Goal: Information Seeking & Learning: Find specific fact

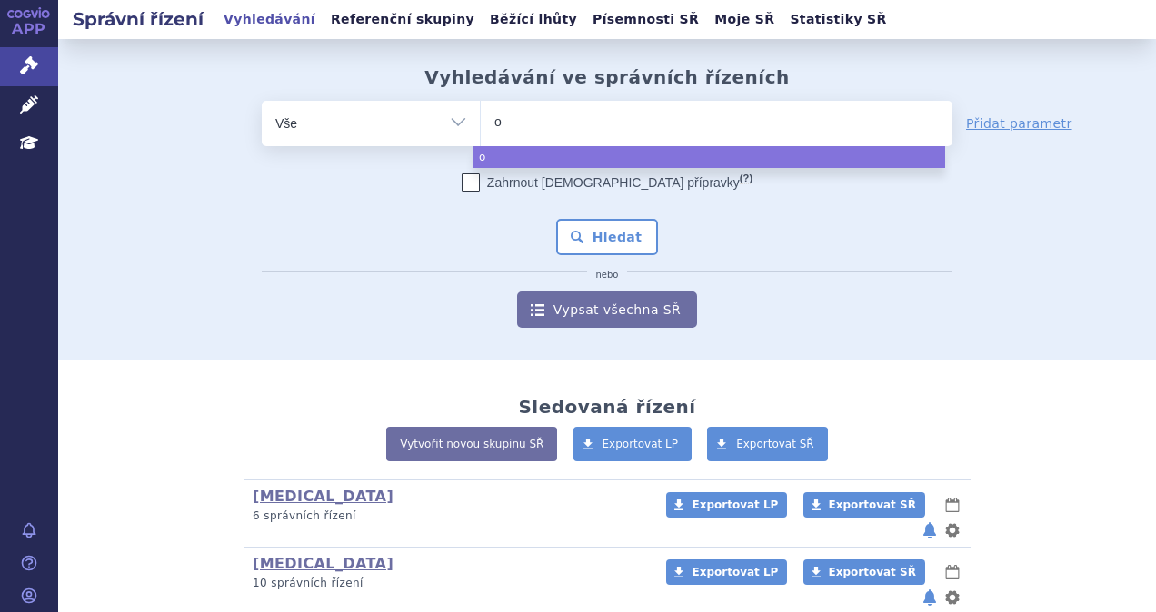
select select
type input "otez"
type input "otezl"
type input "[MEDICAL_DATA]"
click at [578, 254] on button "Hledat" at bounding box center [607, 237] width 103 height 36
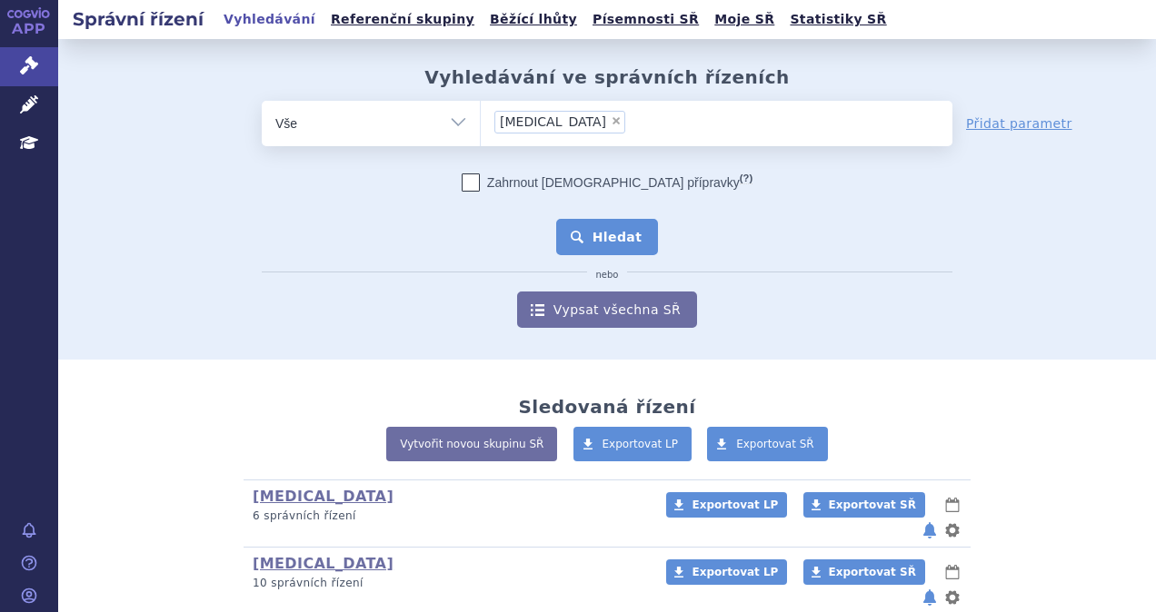
select select "[MEDICAL_DATA]"
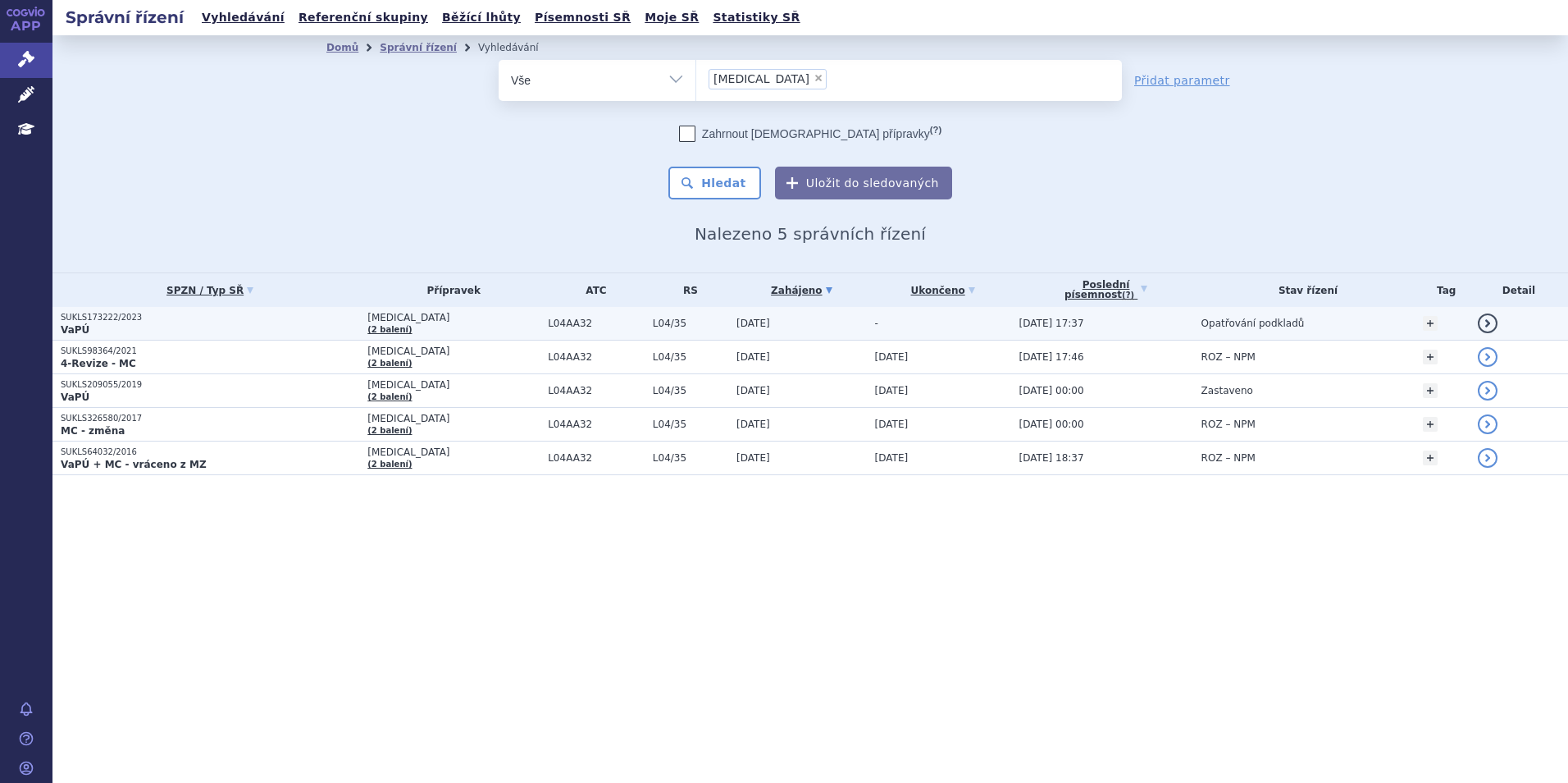
click at [258, 324] on p "VaPÚ" at bounding box center [209, 330] width 299 height 14
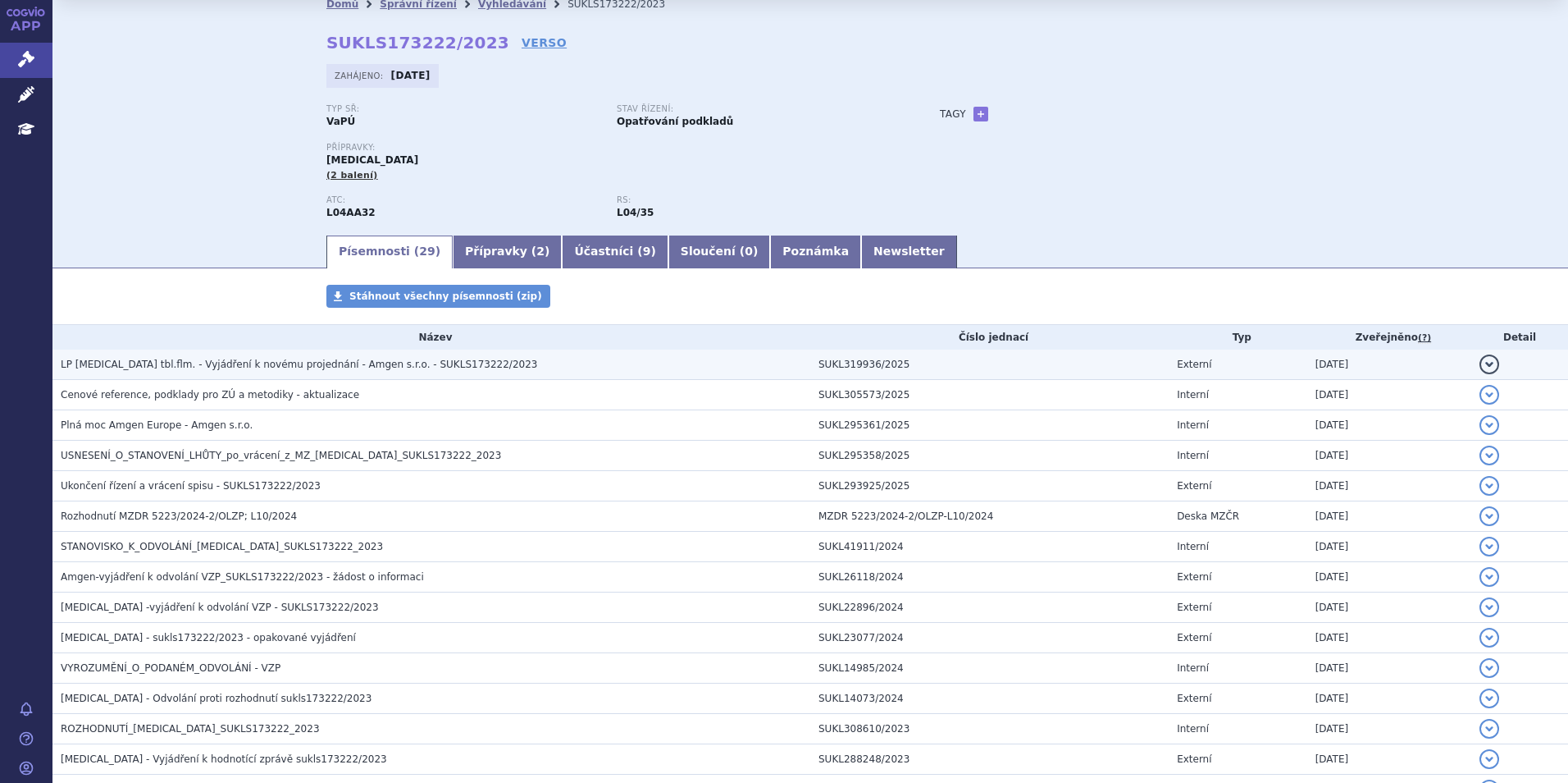
scroll to position [14, 0]
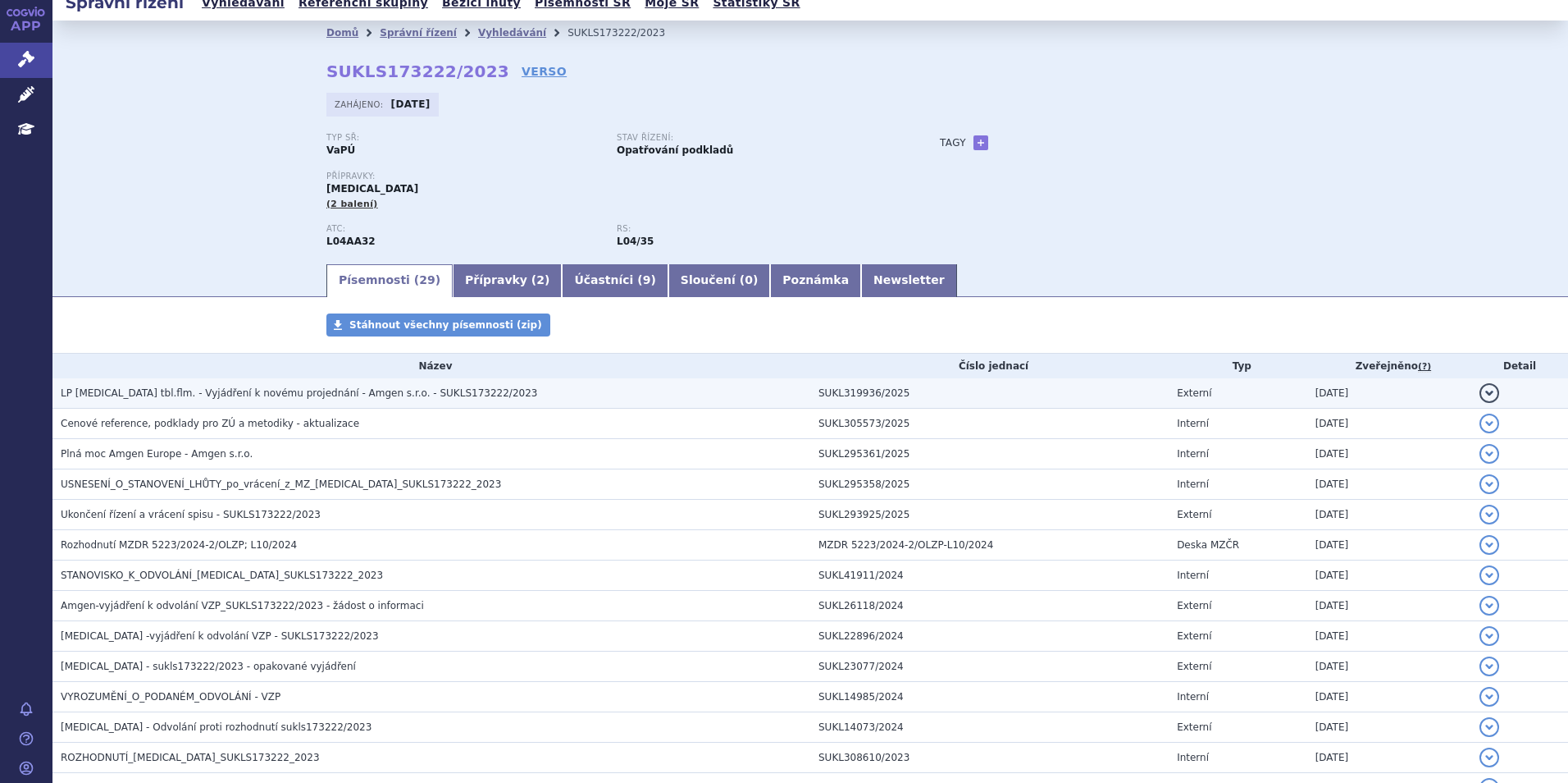
click at [318, 402] on td "LP OTEZLA tbl.flm. - Vyjádření k novému projednání - Amgen s.r.o. - SUKLS173222…" at bounding box center [431, 394] width 757 height 31
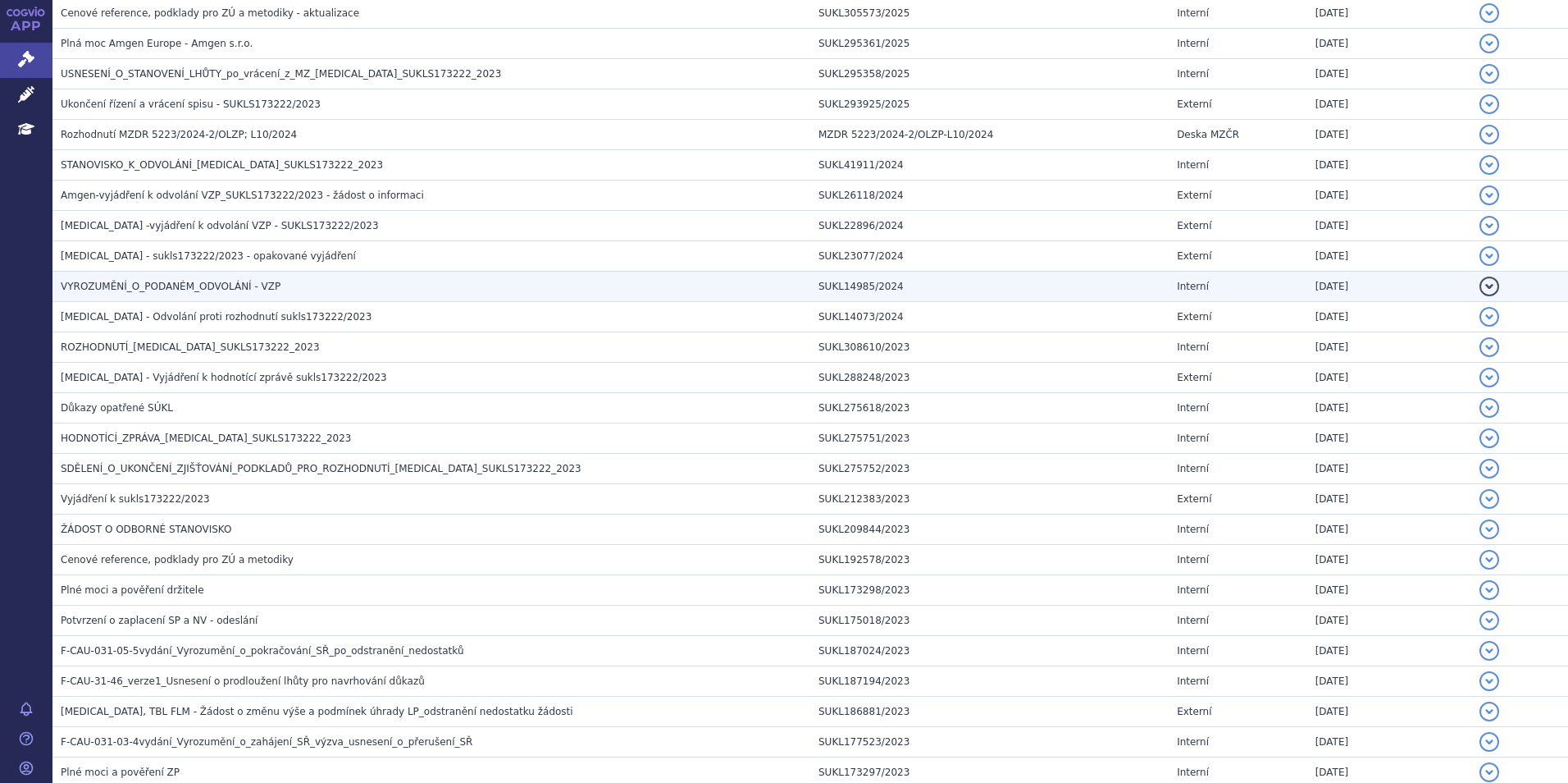
scroll to position [536, 0]
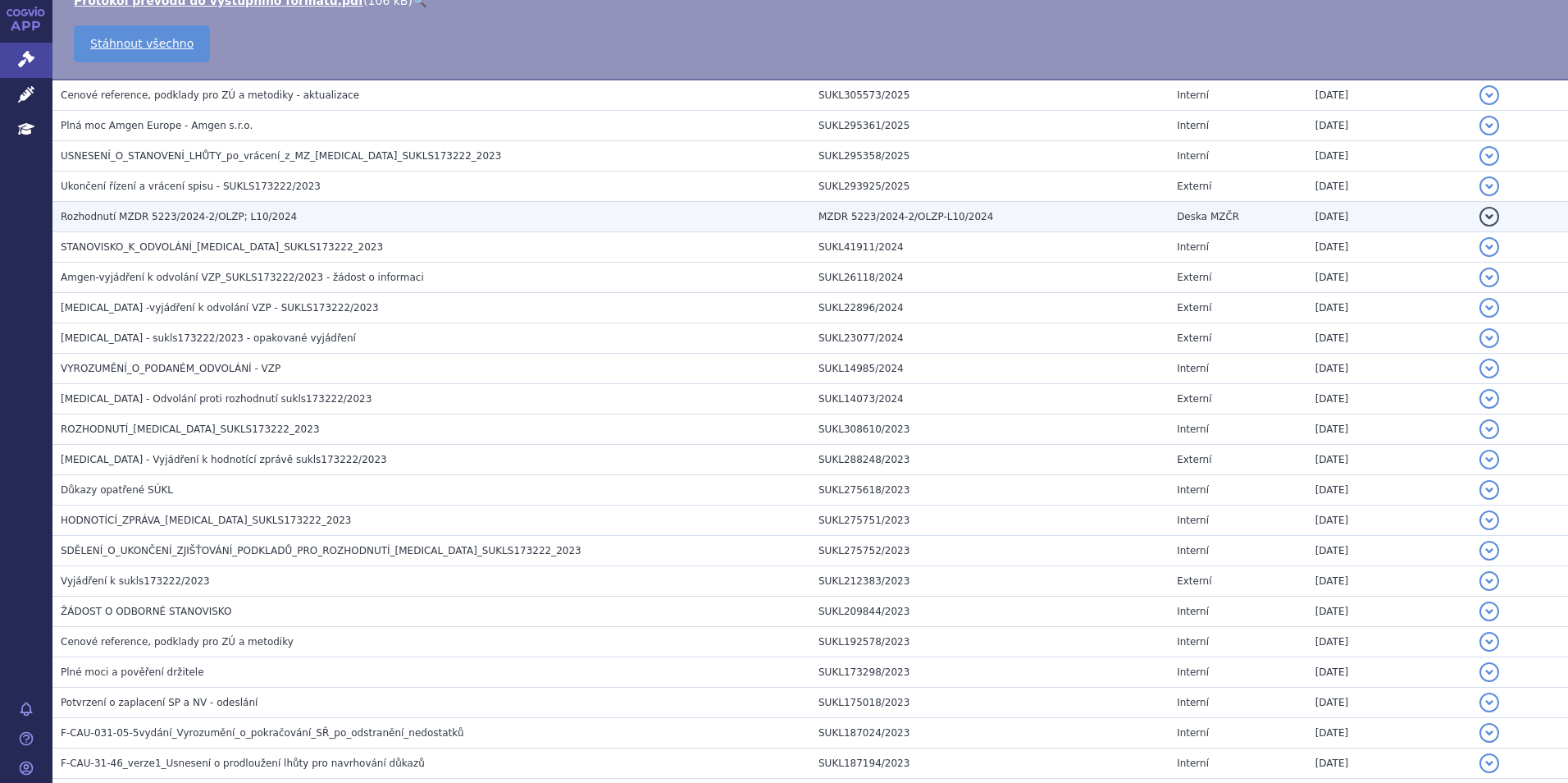
click at [181, 212] on span "Rozhodnutí MZDR 5223/2024-2/OLZP; L10/2024" at bounding box center [179, 216] width 237 height 12
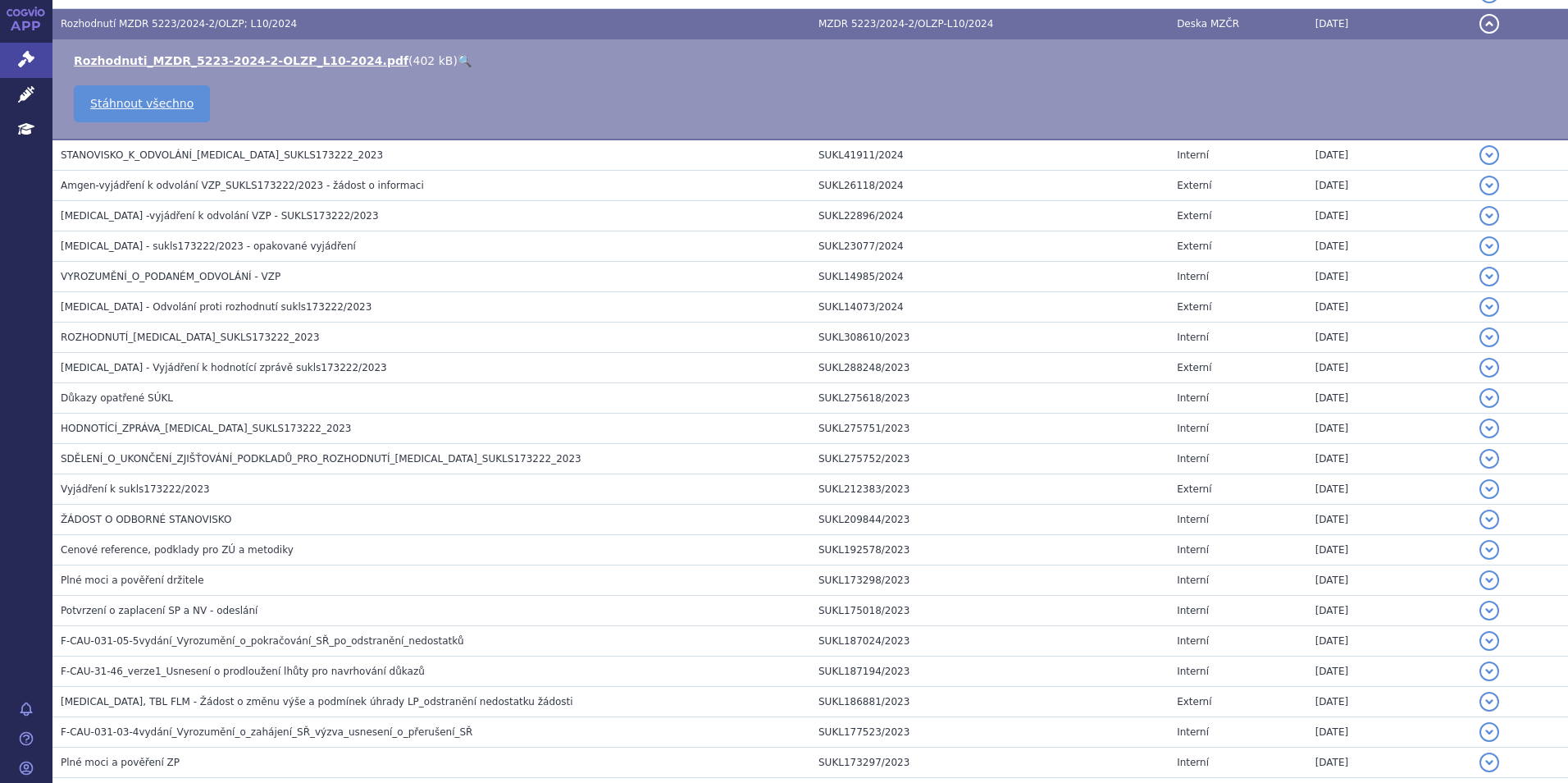
scroll to position [344, 0]
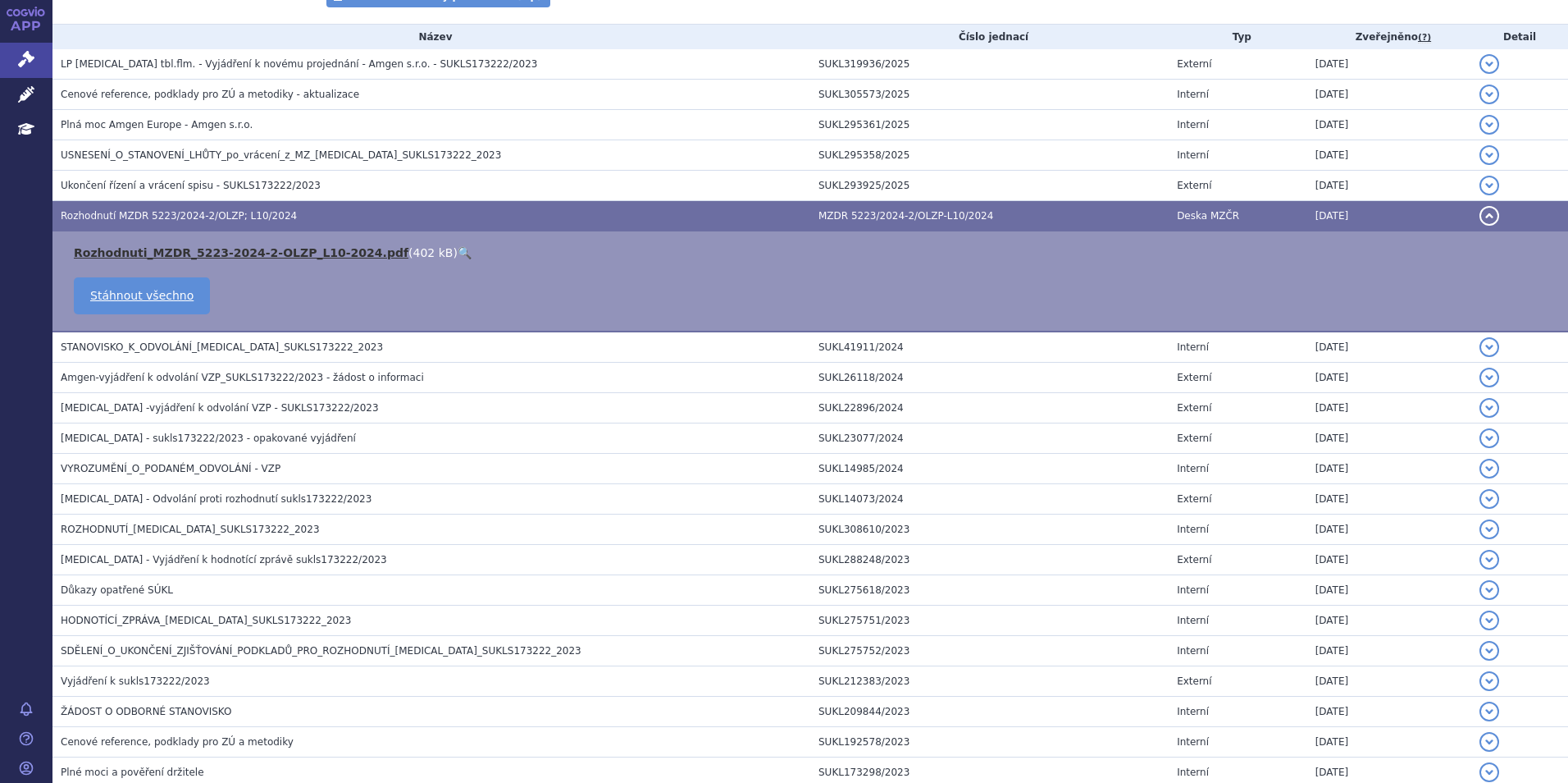
click at [215, 253] on link "Rozhodnuti_MZDR_5223-2024-2-OLZP_L10-2024.pdf" at bounding box center [241, 253] width 335 height 14
